Goal: Find specific page/section: Find specific page/section

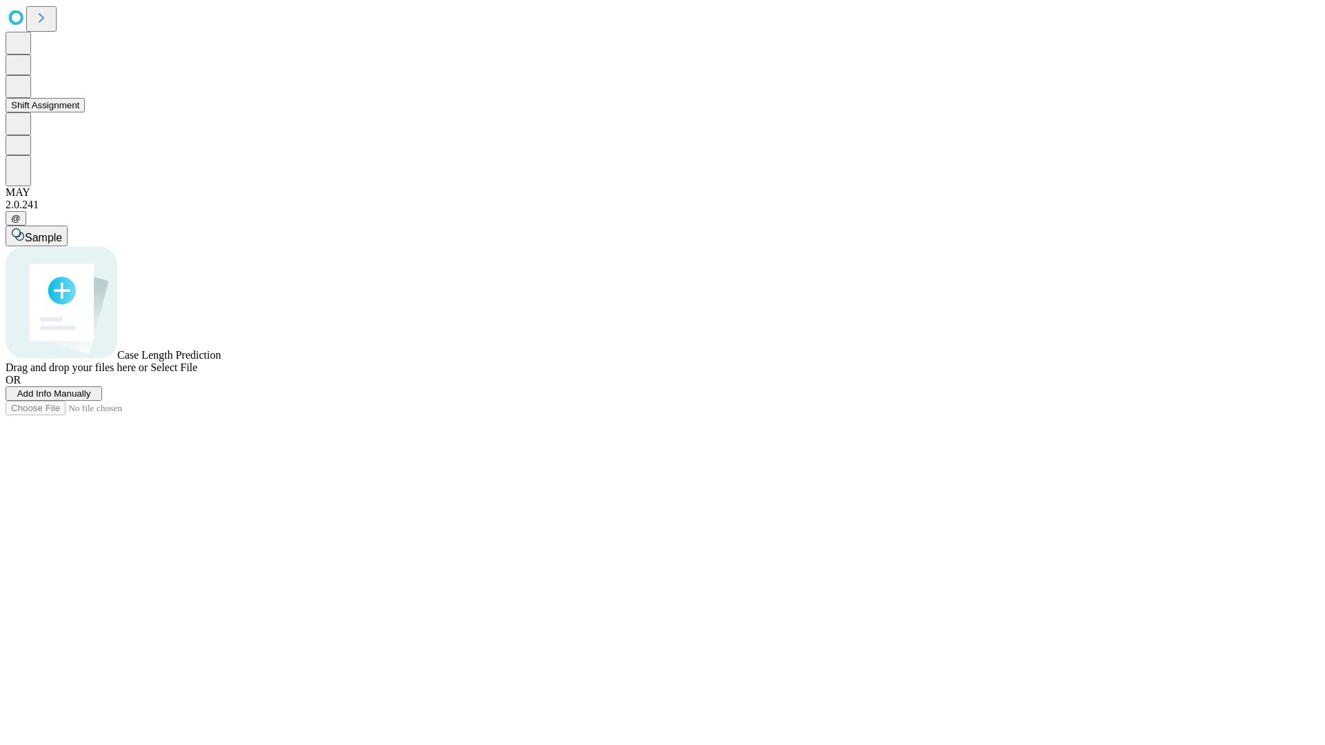
click at [85, 113] on button "Shift Assignment" at bounding box center [45, 105] width 79 height 14
